Goal: Information Seeking & Learning: Learn about a topic

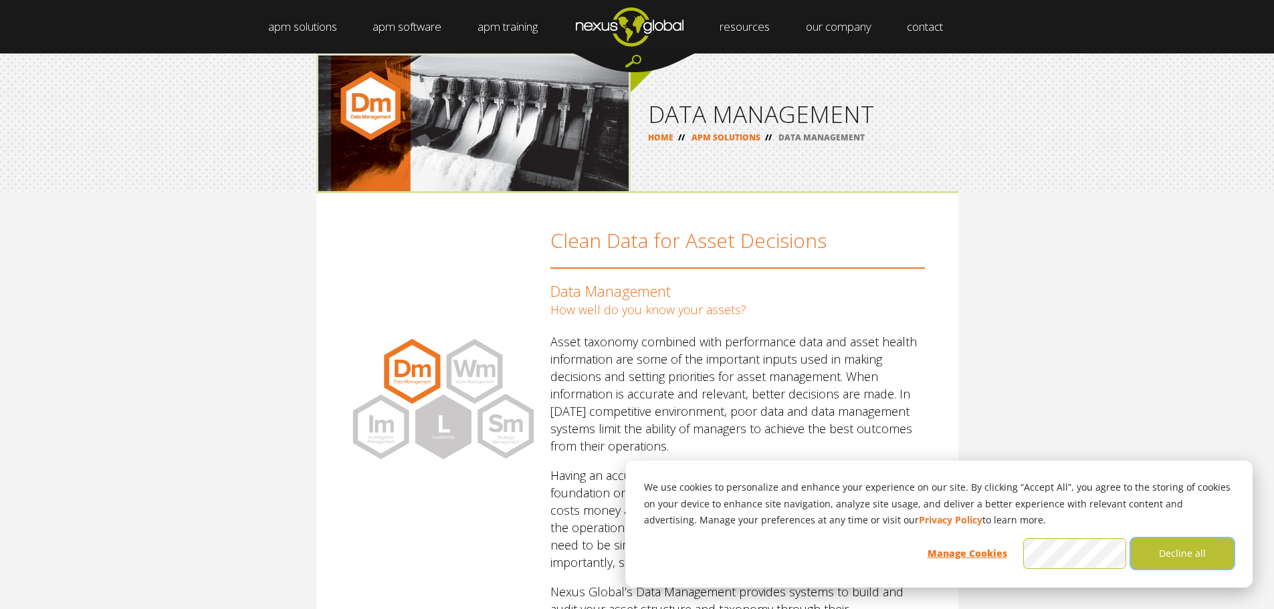
click at [1186, 557] on button "Decline all" at bounding box center [1182, 554] width 103 height 31
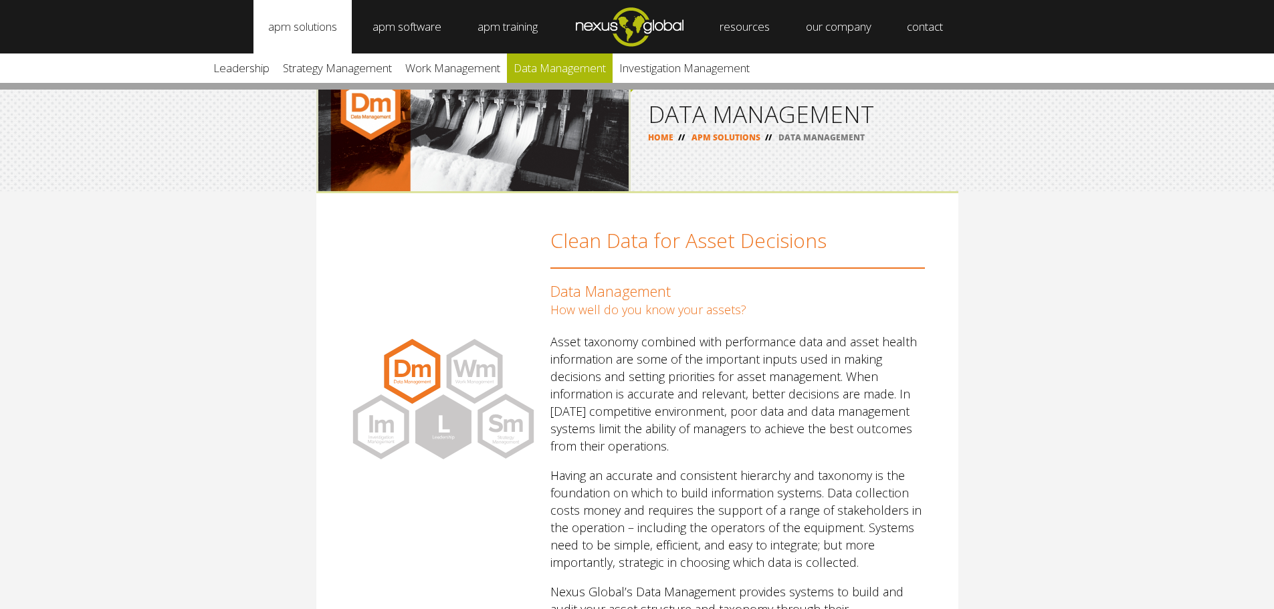
click at [591, 71] on link "Data Management" at bounding box center [560, 68] width 106 height 29
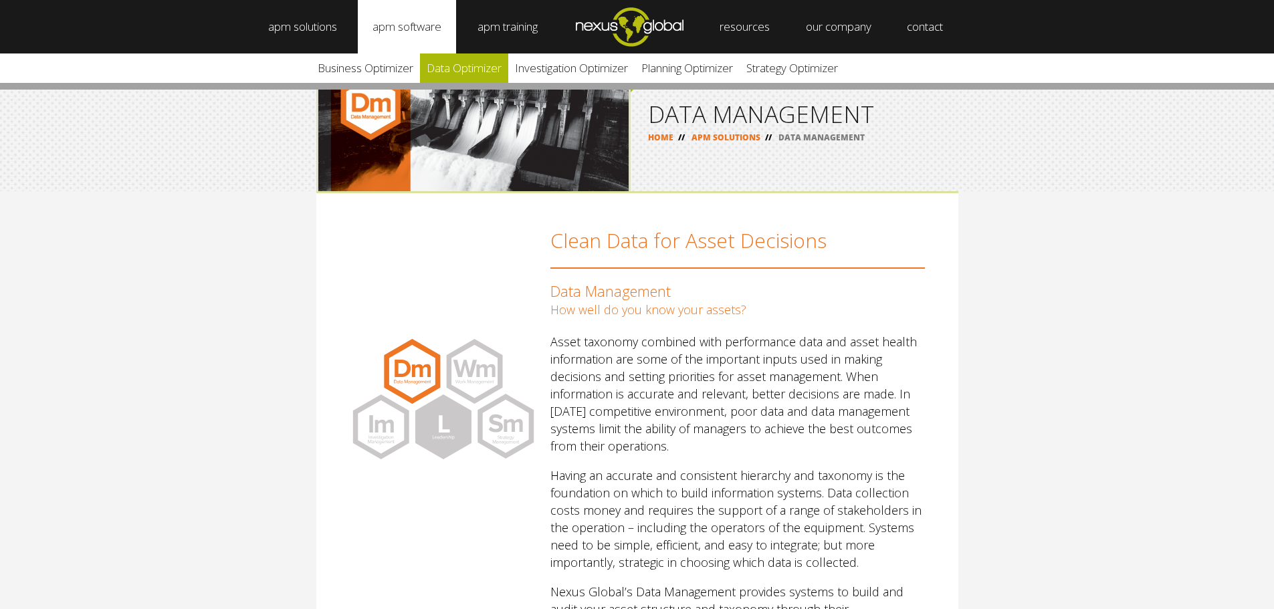
click at [468, 63] on link "Data Optimizer" at bounding box center [464, 68] width 88 height 29
